Goal: Information Seeking & Learning: Learn about a topic

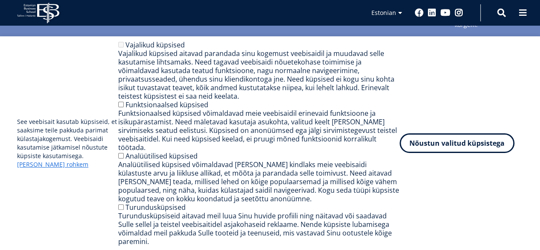
scroll to position [1024, 0]
drag, startPoint x: 492, startPoint y: 168, endPoint x: 273, endPoint y: 132, distance: 221.8
click at [369, 144] on div "See veebisait kasutab küpsiseid, et saaksime teile pakkuda parimat külastajakog…" at bounding box center [270, 143] width 506 height 205
click at [154, 109] on label "Funktsionaalsed küpsised" at bounding box center [166, 104] width 83 height 9
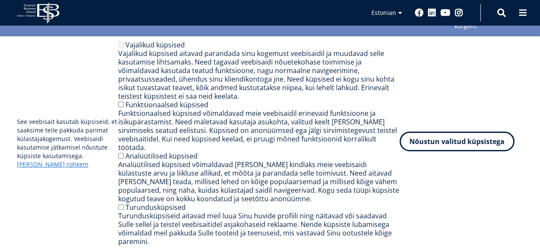
click at [470, 148] on button "Nõustun valitud küpsistega" at bounding box center [456, 141] width 115 height 20
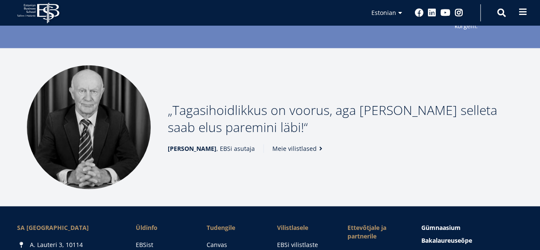
click at [526, 14] on span at bounding box center [522, 12] width 9 height 9
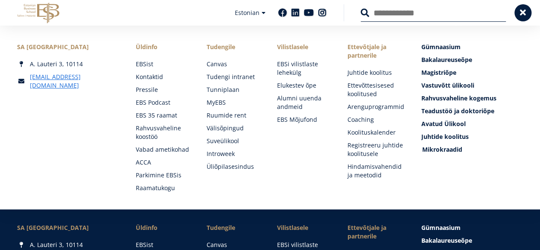
click at [453, 146] on span "Mikrokraadid" at bounding box center [442, 149] width 40 height 8
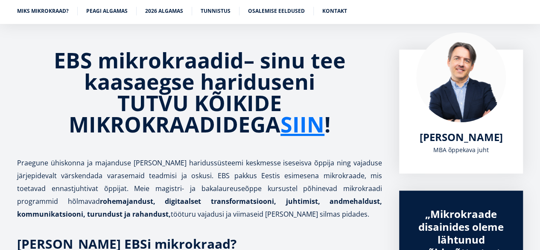
scroll to position [141, 0]
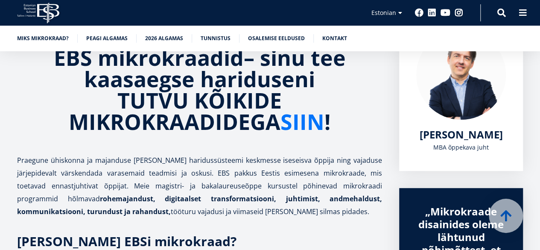
click at [302, 126] on link "SIIN" at bounding box center [302, 121] width 44 height 21
